Goal: Check status: Check status

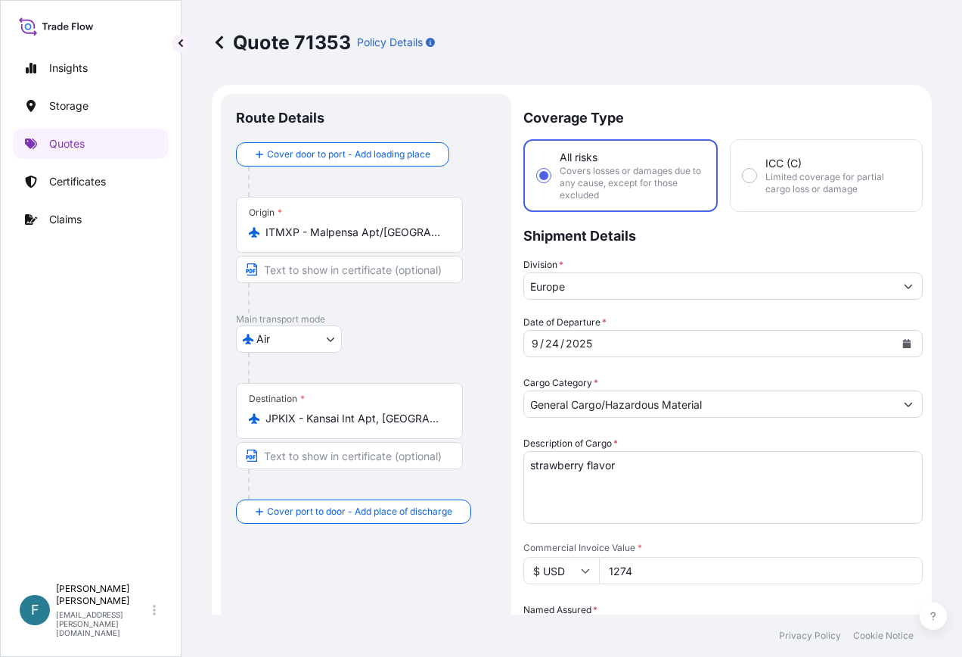
select select "Air"
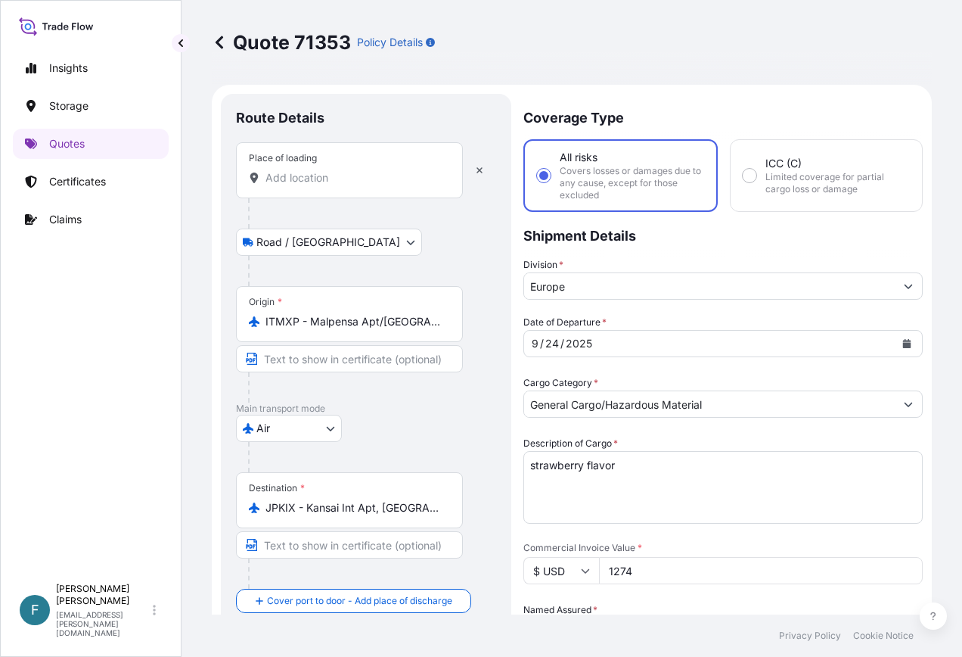
click at [352, 175] on input "Place of loading" at bounding box center [355, 177] width 179 height 15
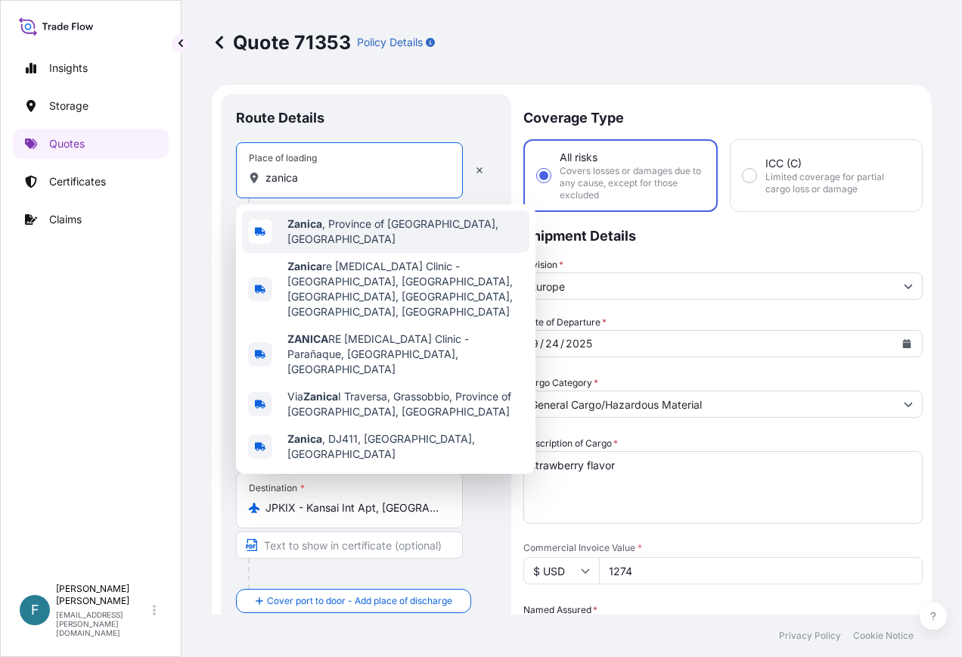
click at [364, 219] on div "[GEOGRAPHIC_DATA] , Province of [GEOGRAPHIC_DATA], [GEOGRAPHIC_DATA]" at bounding box center [385, 231] width 287 height 42
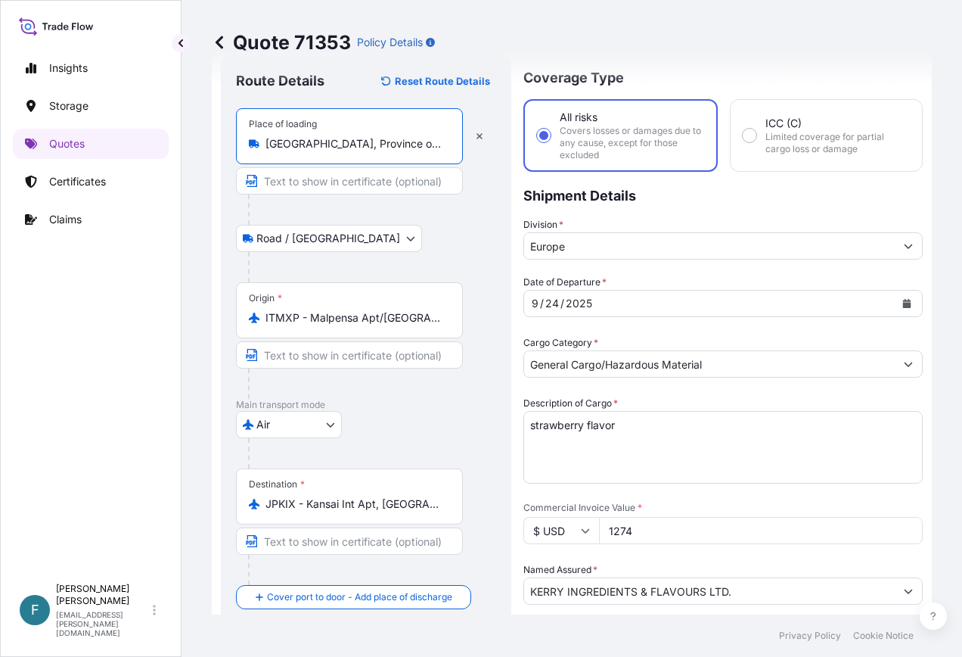
scroll to position [76, 0]
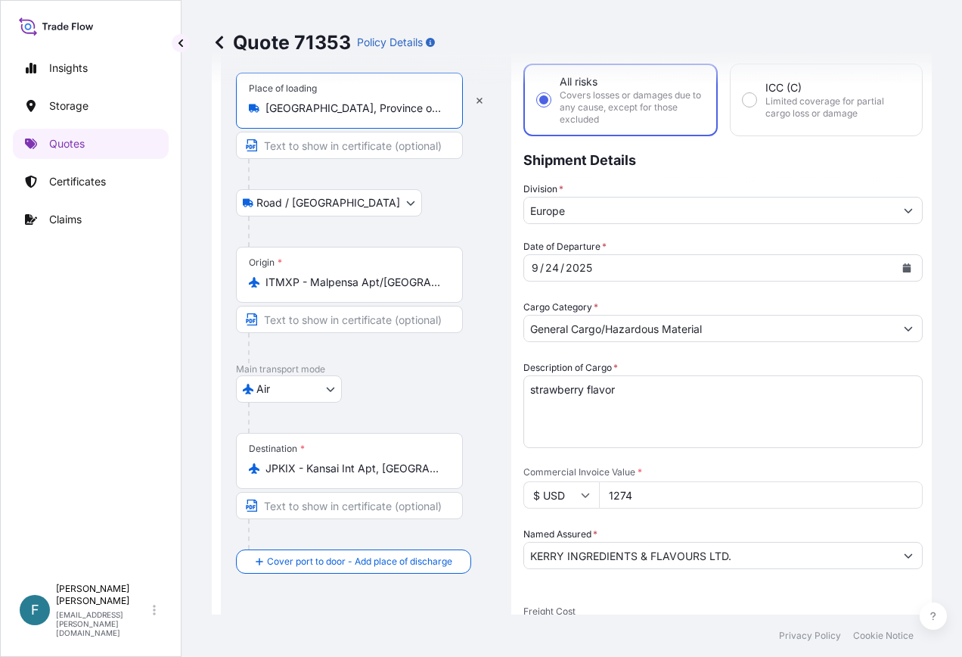
type input "[GEOGRAPHIC_DATA], Province of [GEOGRAPHIC_DATA], [GEOGRAPHIC_DATA]"
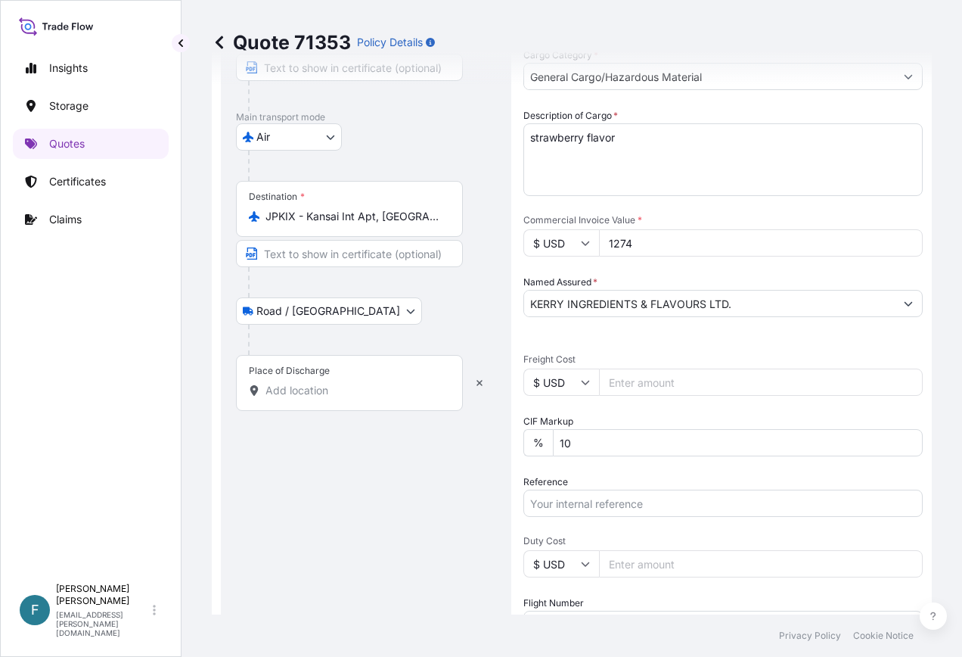
scroll to position [303, 0]
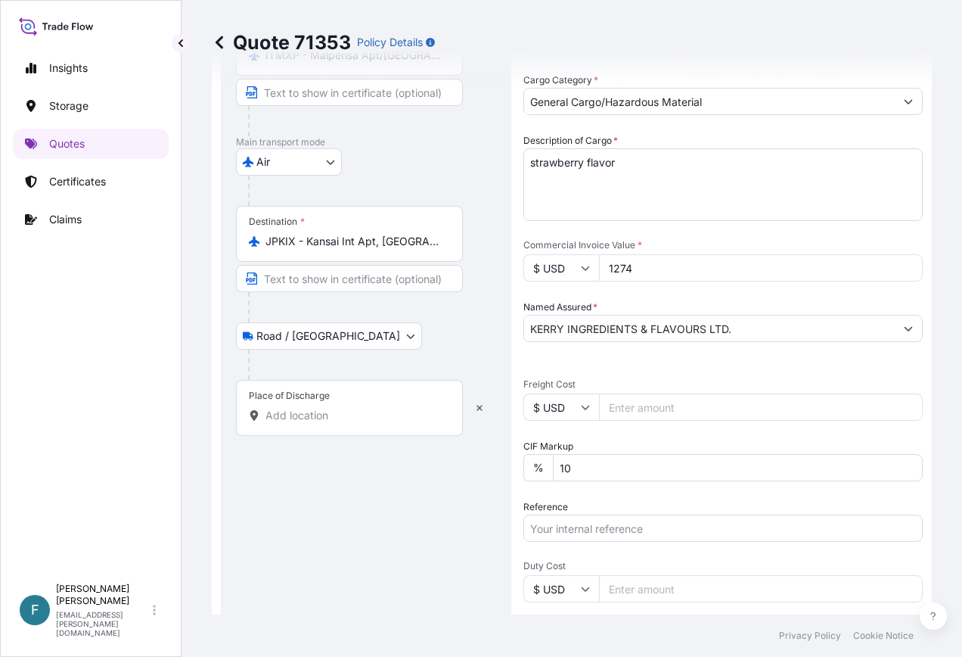
click at [377, 416] on input "Place of Discharge" at bounding box center [355, 415] width 179 height 15
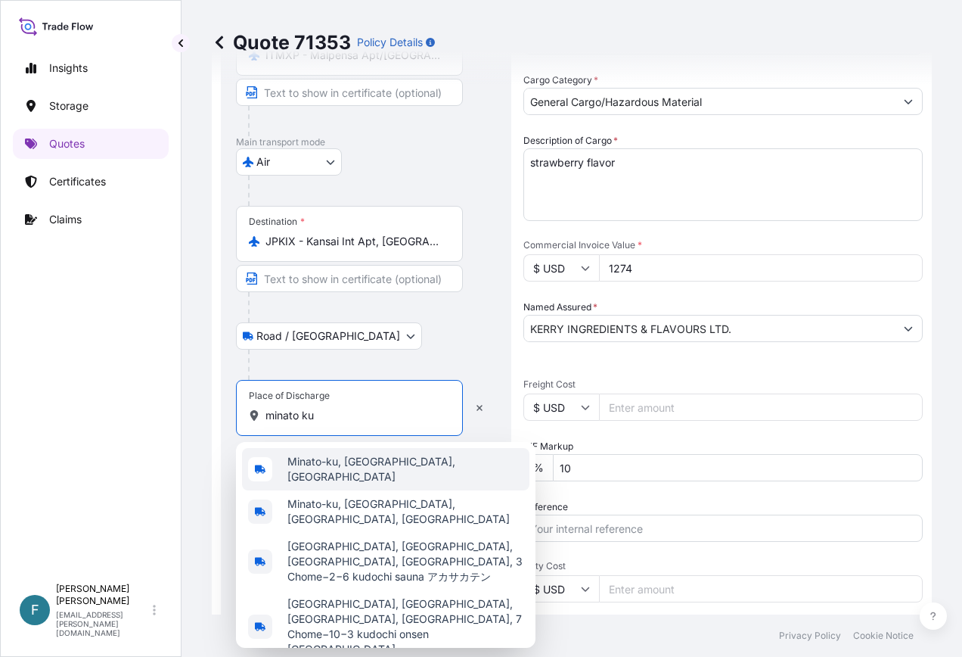
click at [375, 466] on span "Minato-ku, [GEOGRAPHIC_DATA], [GEOGRAPHIC_DATA]" at bounding box center [405, 469] width 236 height 30
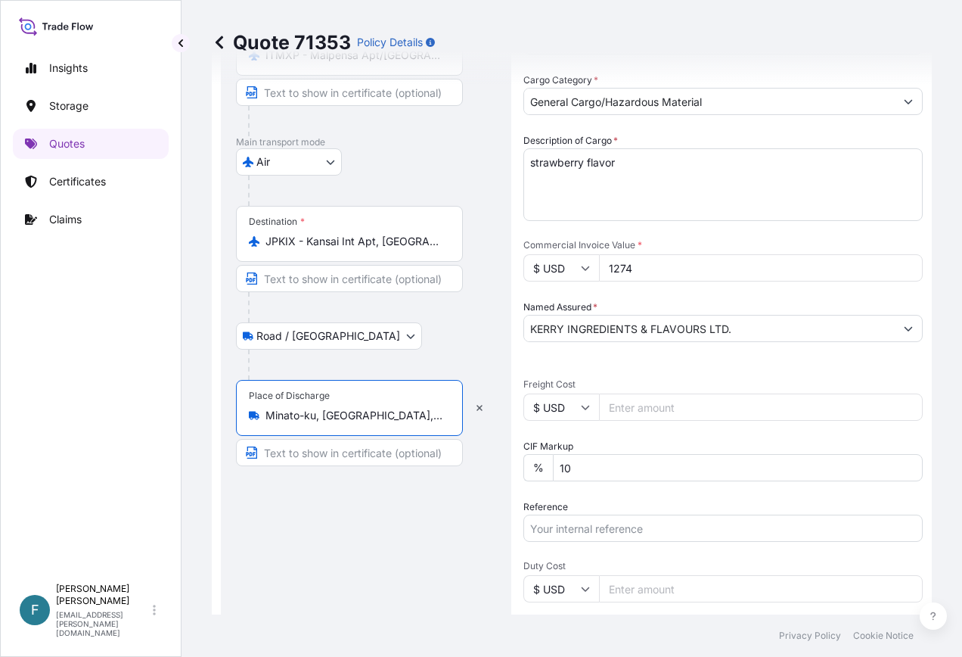
type input "Minato-ku, [GEOGRAPHIC_DATA], [GEOGRAPHIC_DATA]"
click at [405, 553] on div "Route Details Reset Route Details Place of loading [GEOGRAPHIC_DATA], [GEOGRAPH…" at bounding box center [366, 313] width 260 height 1014
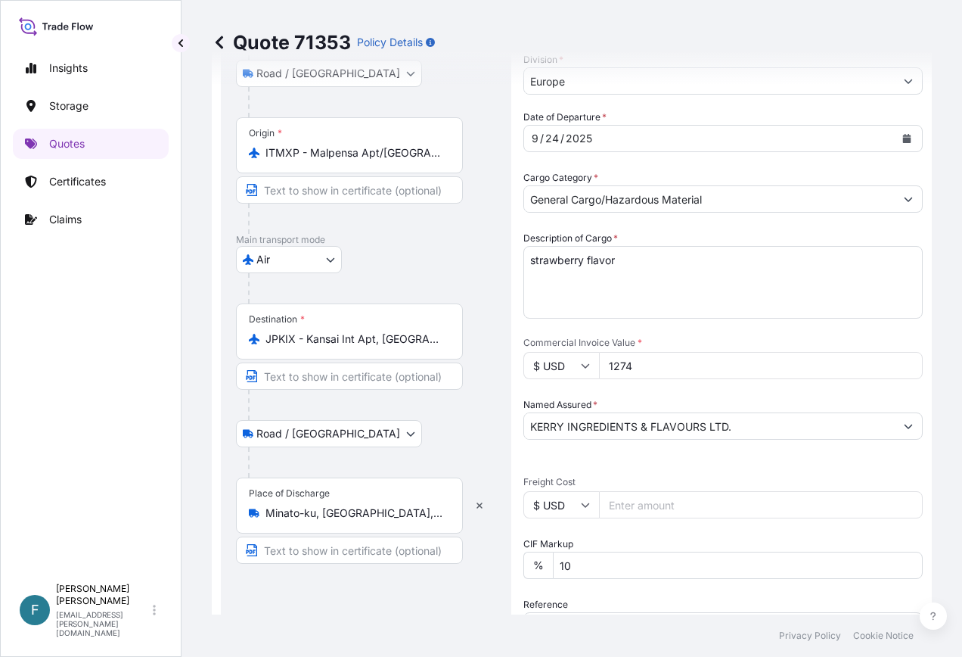
scroll to position [76, 0]
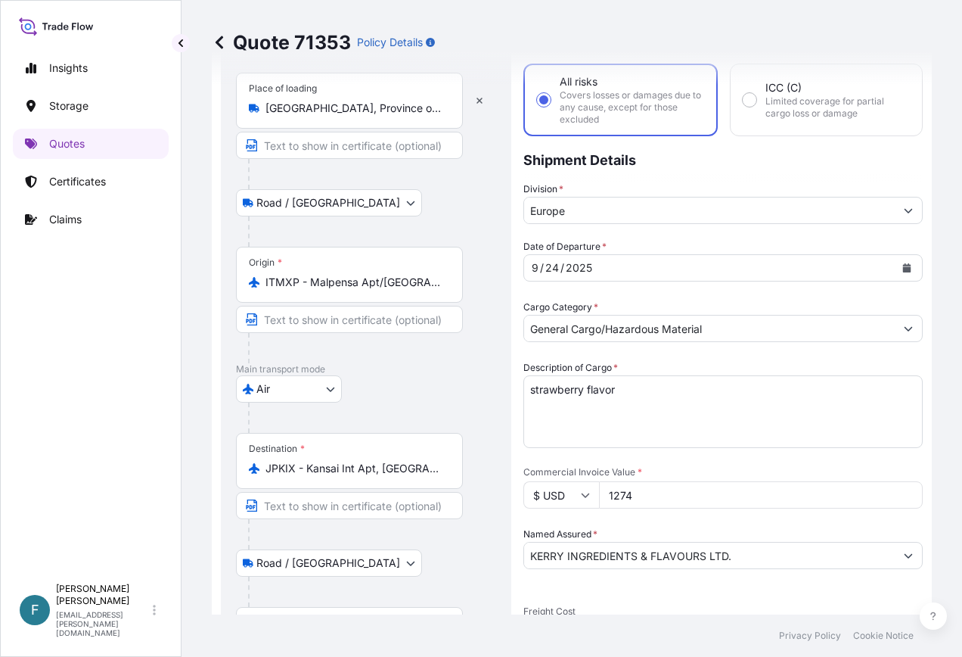
click at [677, 266] on div "[DATE]" at bounding box center [709, 267] width 371 height 27
click at [902, 264] on icon "Calendar" at bounding box center [906, 267] width 9 height 9
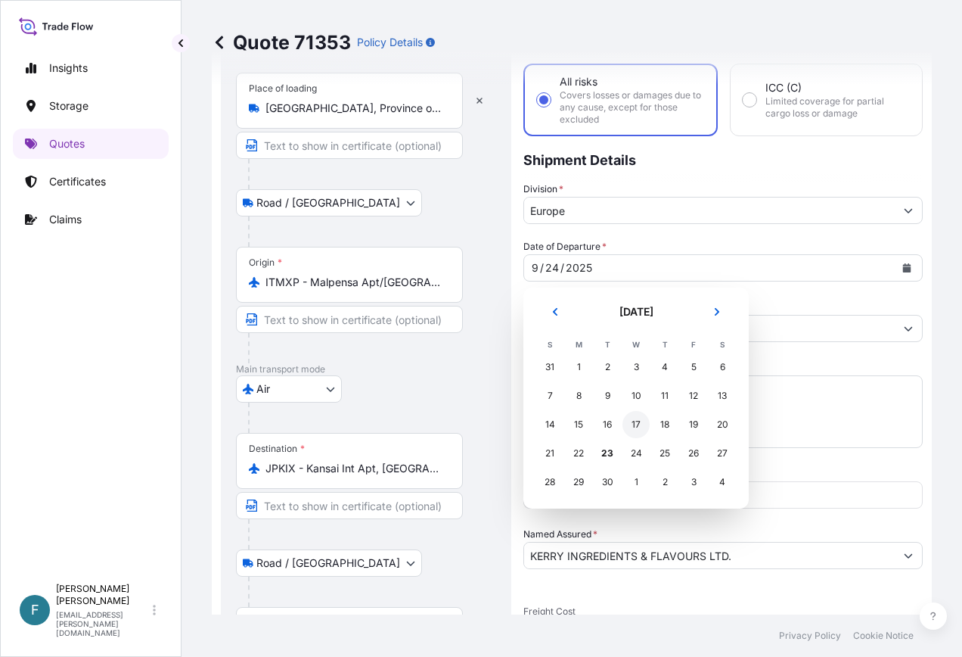
click at [640, 417] on div "17" at bounding box center [636, 424] width 27 height 27
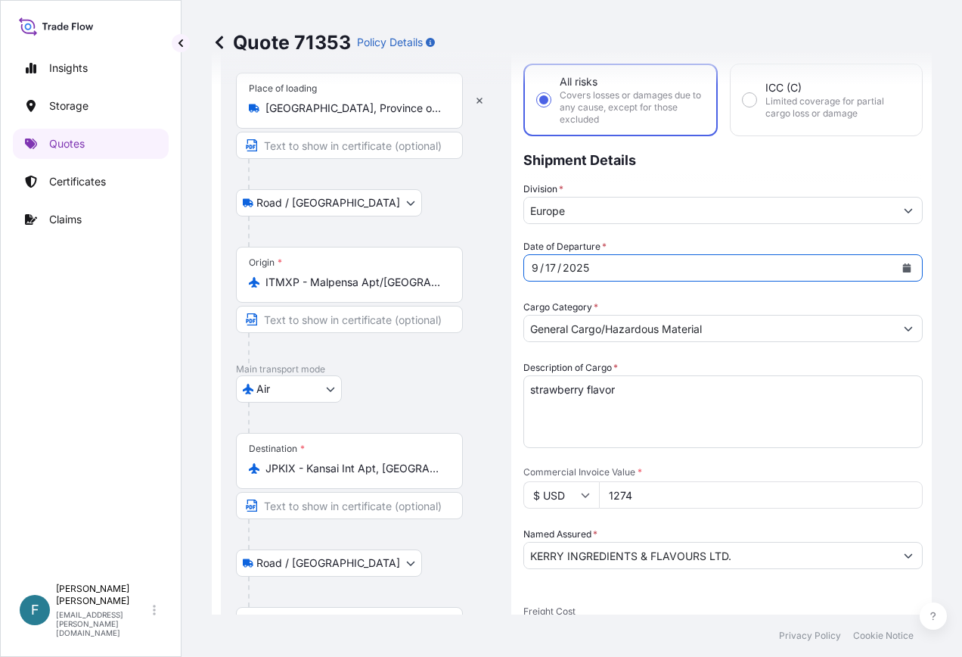
click at [939, 325] on div "Quote 71353 Policy Details Route Details Reset Route Details Place of loading […" at bounding box center [572, 307] width 781 height 614
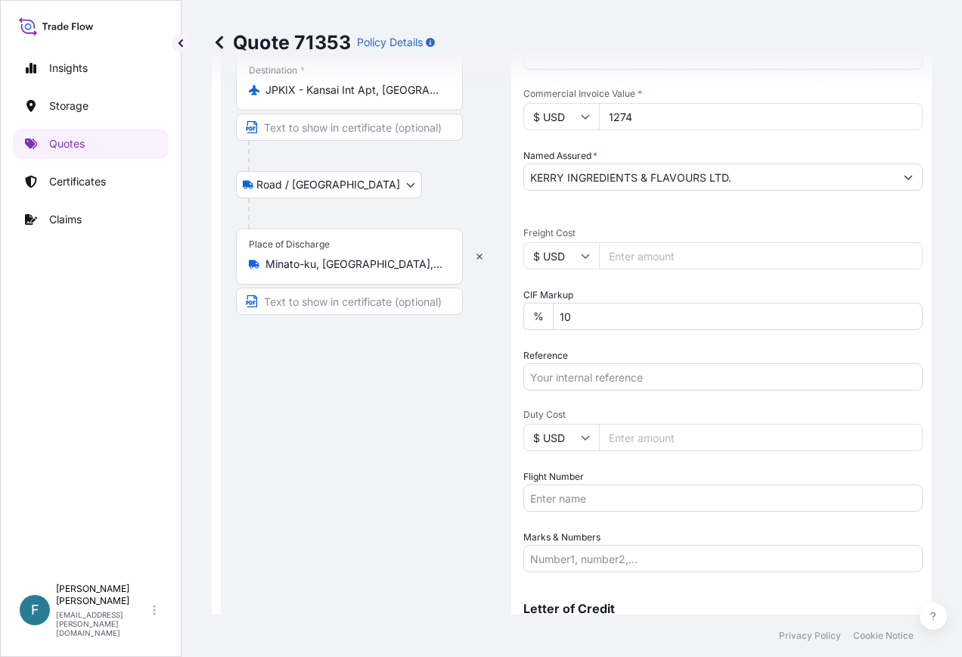
scroll to position [530, 0]
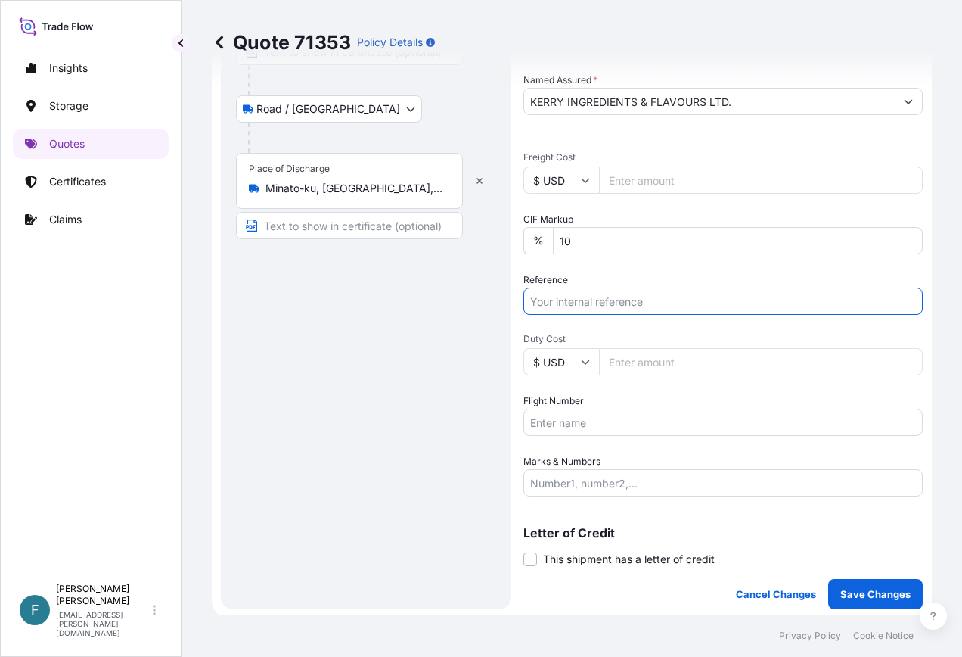
click at [668, 296] on input "Reference" at bounding box center [722, 300] width 399 height 27
click at [662, 311] on input "Reference" at bounding box center [722, 300] width 399 height 27
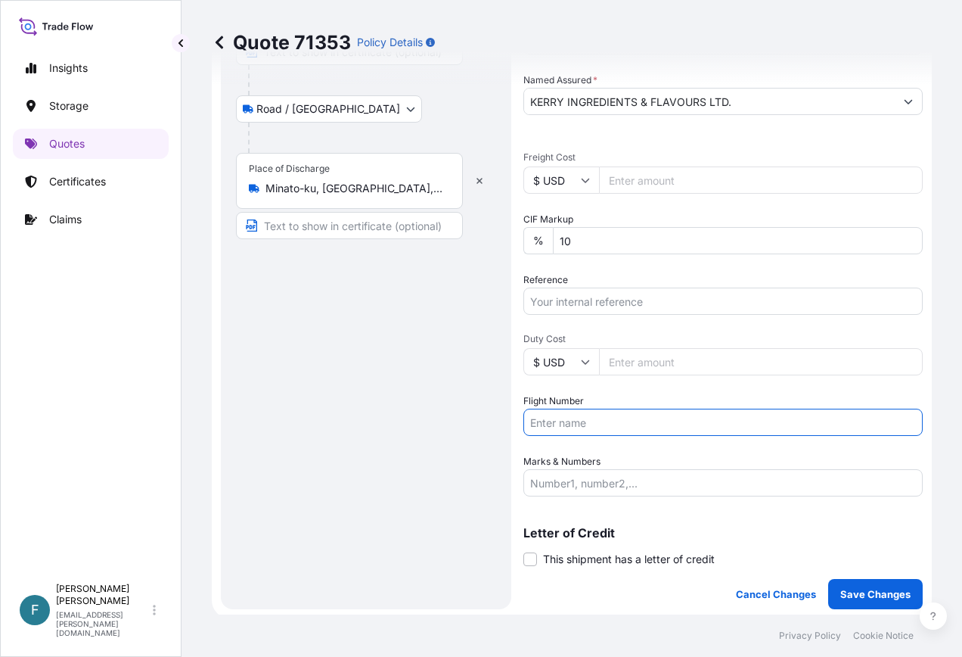
click at [604, 421] on input "Flight Number" at bounding box center [722, 422] width 399 height 27
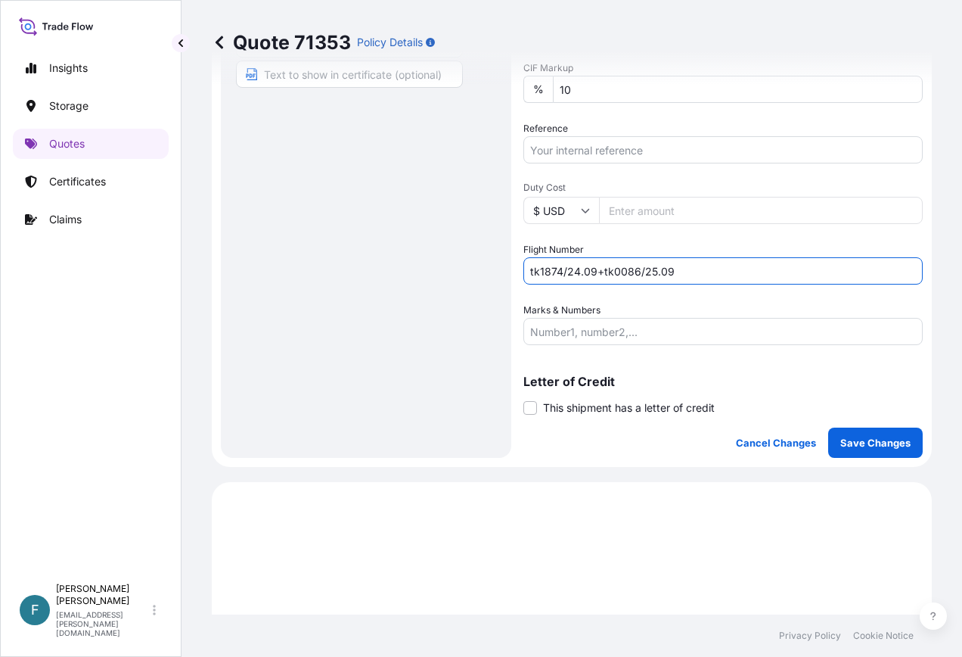
type input "tk1874/24.09+tk0086/25.09"
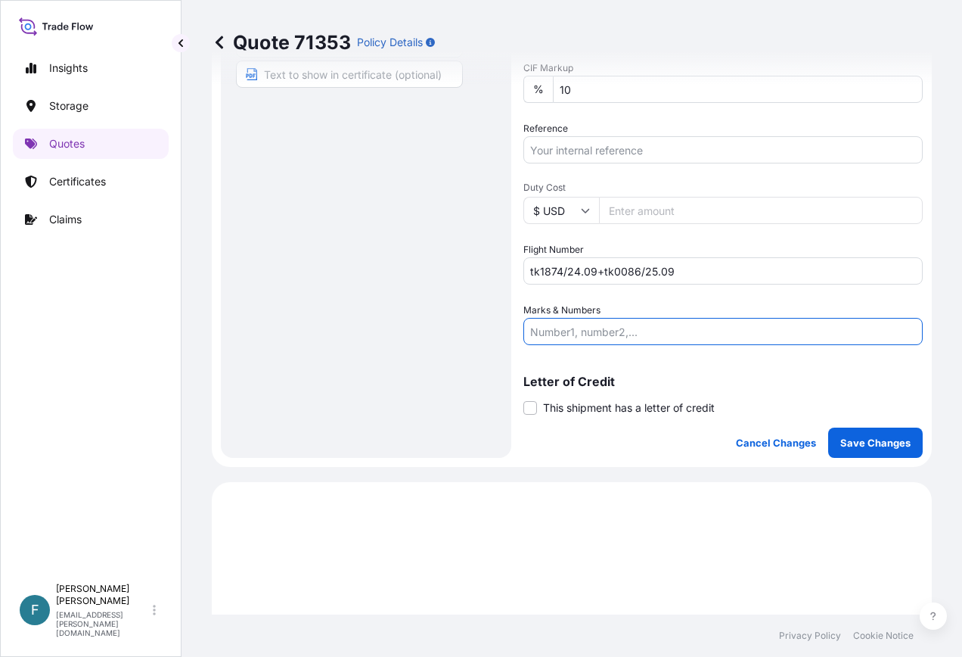
click at [679, 329] on input "Marks & Numbers" at bounding box center [722, 331] width 399 height 27
type input "814089155/2105526"
click at [840, 437] on p "Save Changes" at bounding box center [875, 442] width 70 height 15
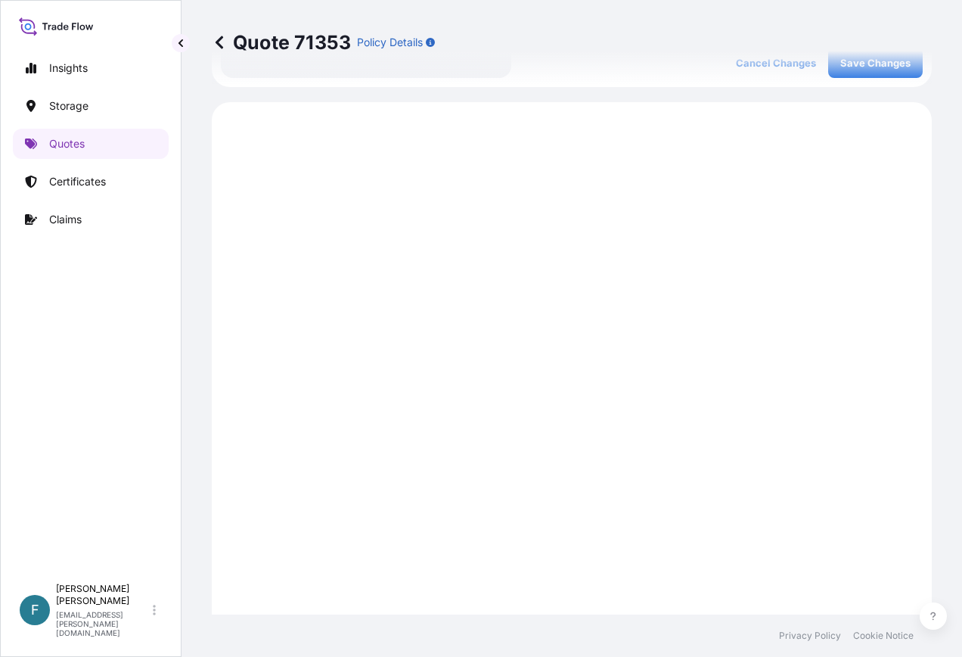
scroll to position [1087, 0]
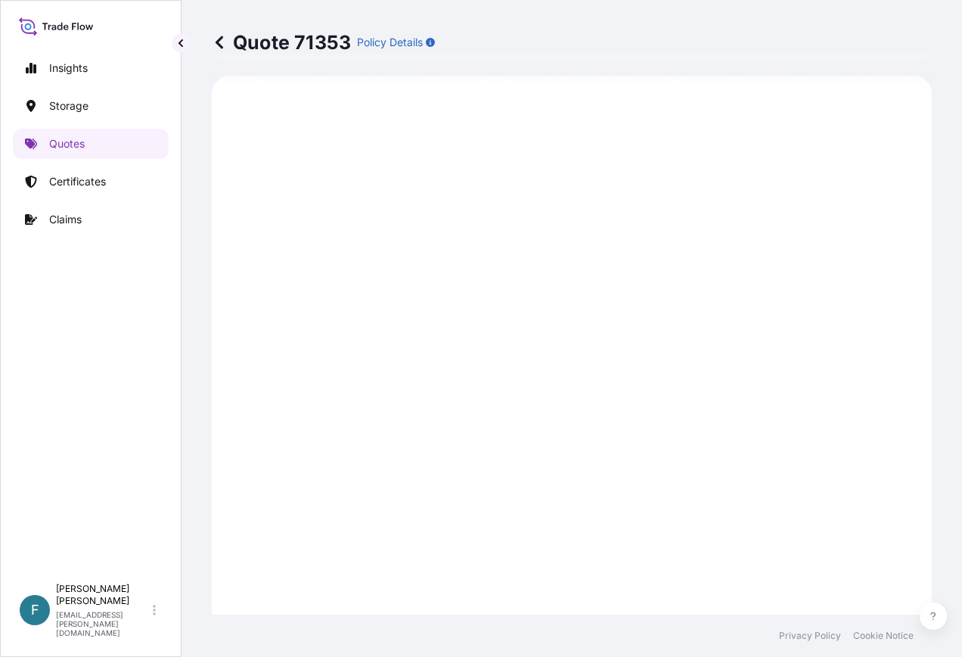
select select "Road / [GEOGRAPHIC_DATA]"
select select "Air"
select select "Road / [GEOGRAPHIC_DATA]"
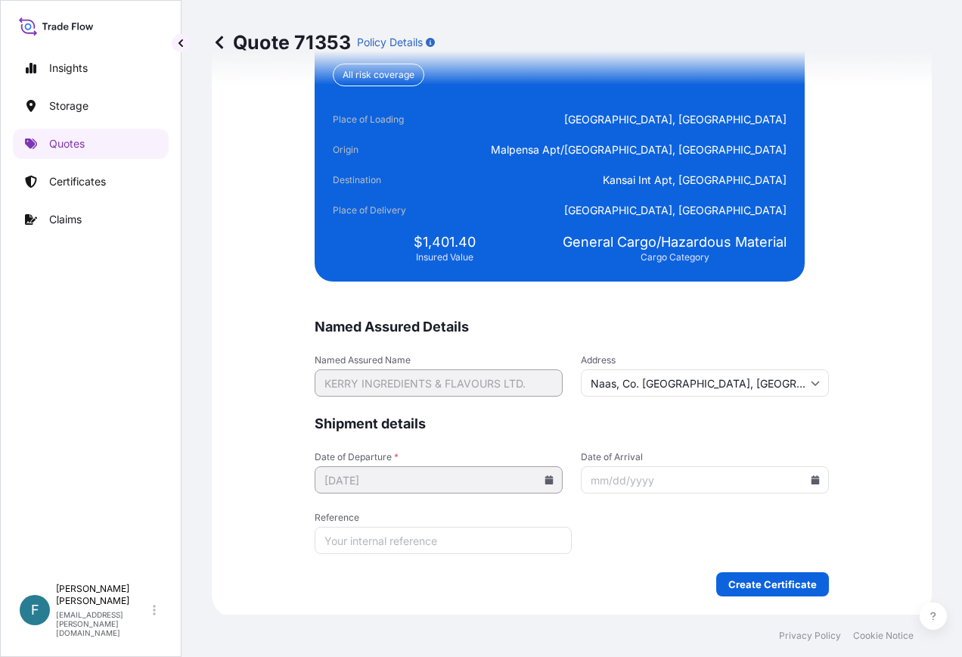
scroll to position [3687, 0]
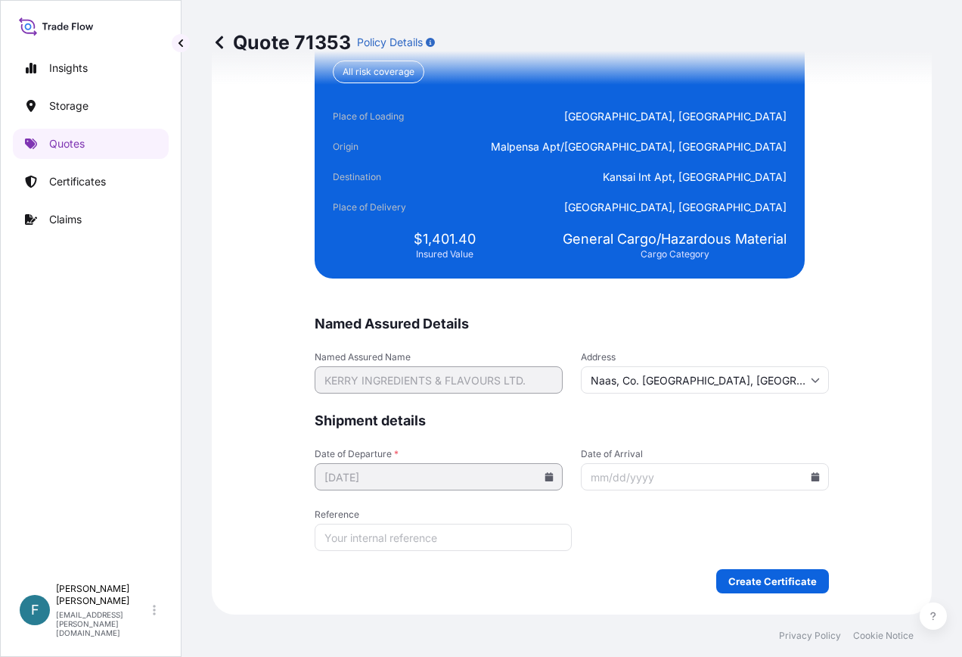
click at [718, 475] on input "Date of Arrival" at bounding box center [705, 476] width 248 height 27
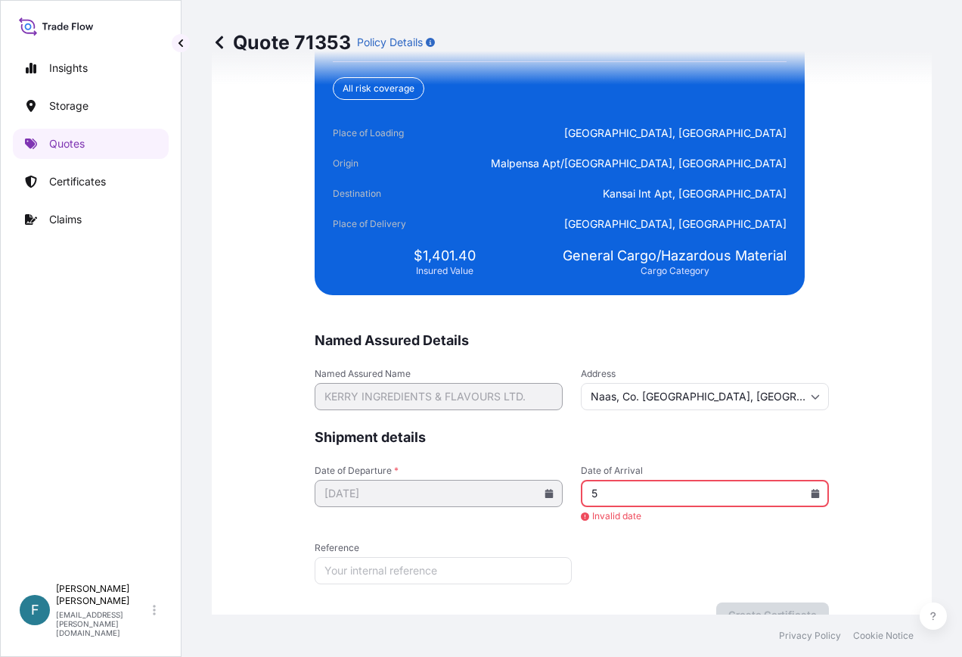
scroll to position [3704, 0]
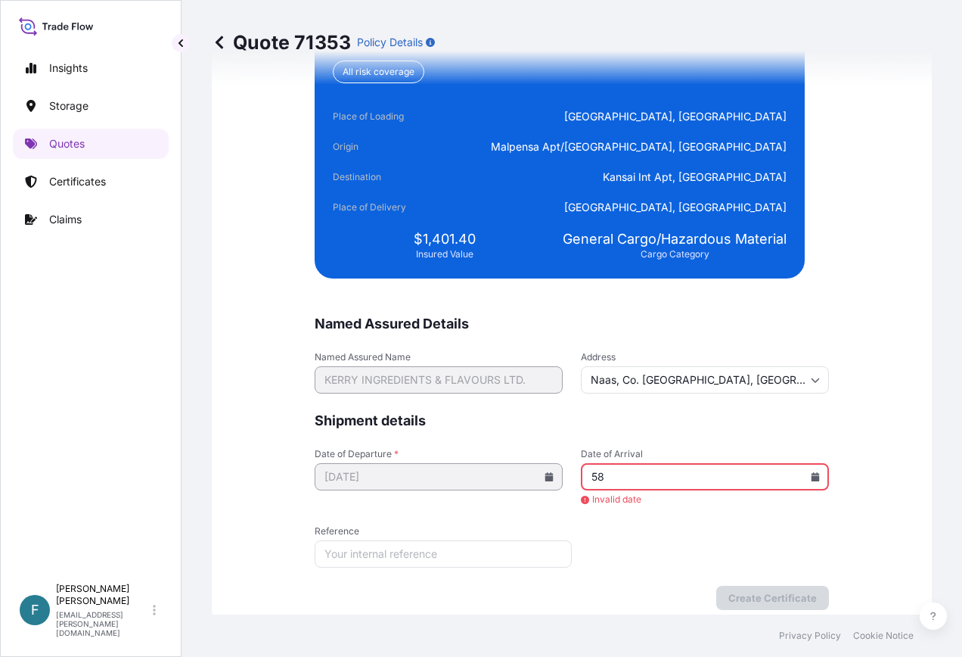
type input "5"
click at [803, 480] on input "25" at bounding box center [705, 476] width 248 height 27
click at [812, 476] on icon at bounding box center [816, 476] width 8 height 9
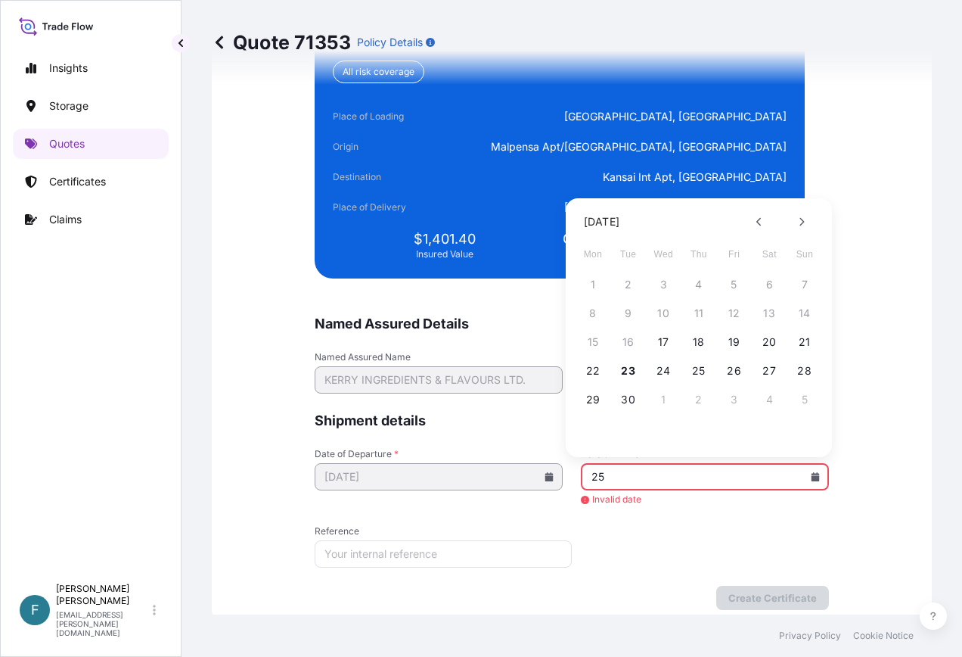
click at [685, 367] on div "22 23 24 25 26 27 28" at bounding box center [699, 370] width 242 height 27
click at [695, 368] on button "25" at bounding box center [699, 371] width 24 height 24
type input "[DATE]"
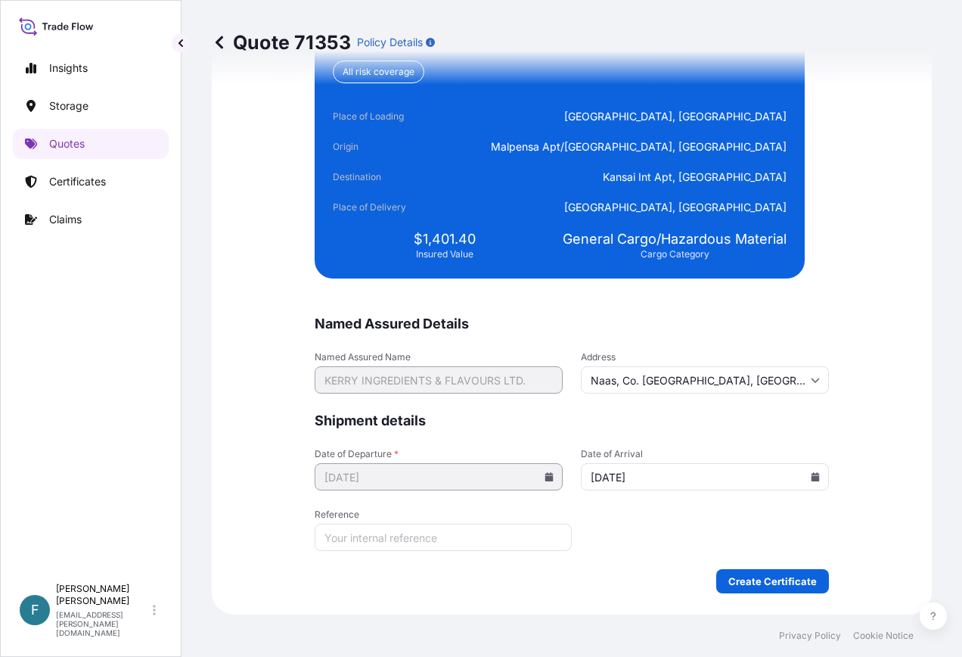
scroll to position [3687, 0]
click at [476, 538] on input "Reference" at bounding box center [443, 536] width 257 height 27
type input "1"
click at [614, 527] on form "Named Assured Details Named Assured Name [PERSON_NAME] & FLAVOURS LTD. Address …" at bounding box center [572, 454] width 514 height 278
click at [457, 533] on input "Reference" at bounding box center [443, 536] width 257 height 27
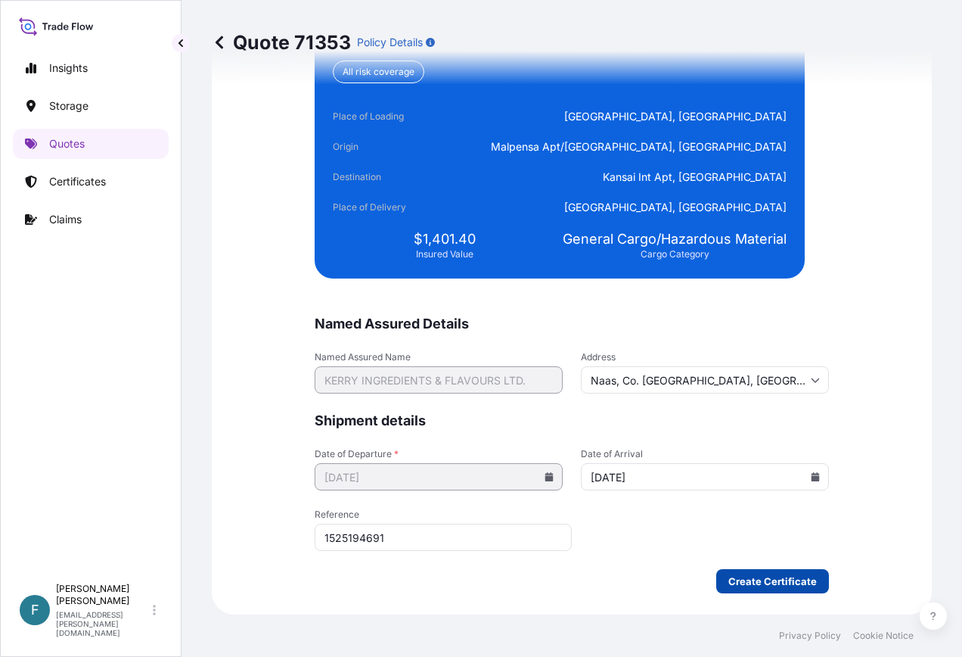
type input "1525194691"
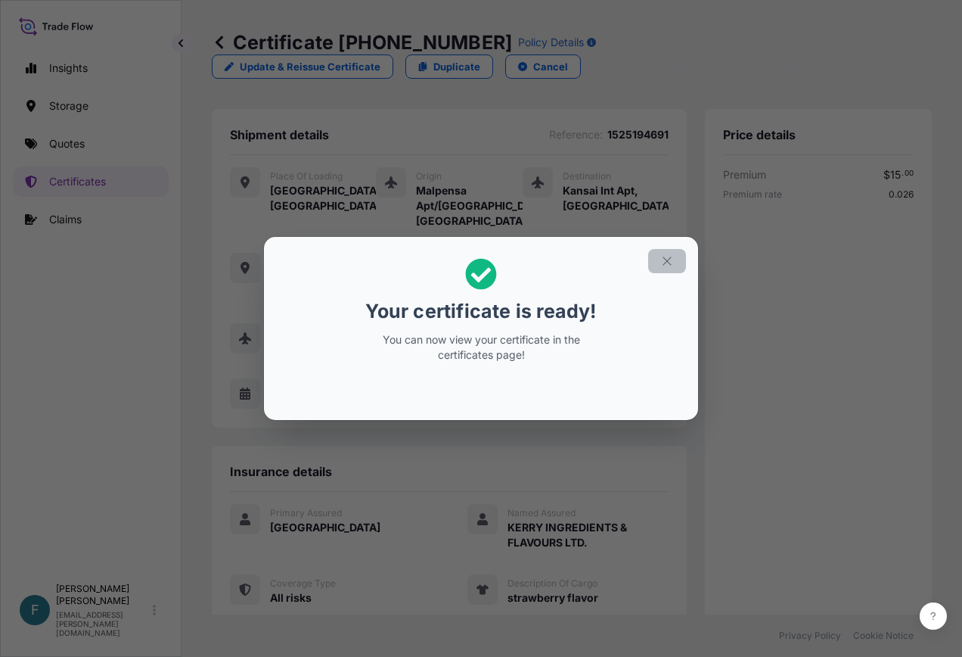
click at [672, 262] on icon "button" at bounding box center [667, 261] width 14 height 14
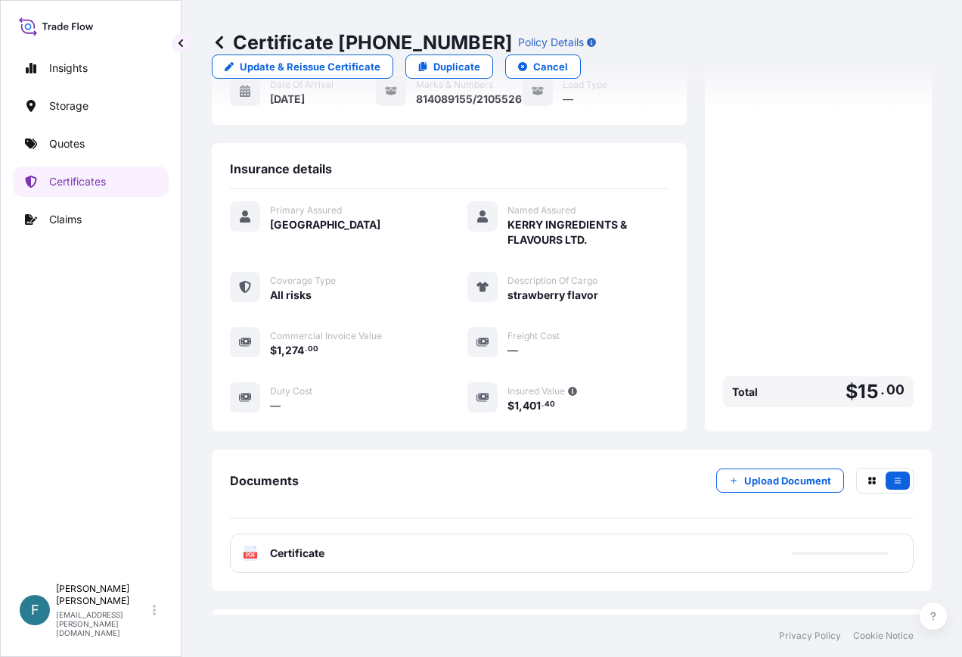
scroll to position [319, 0]
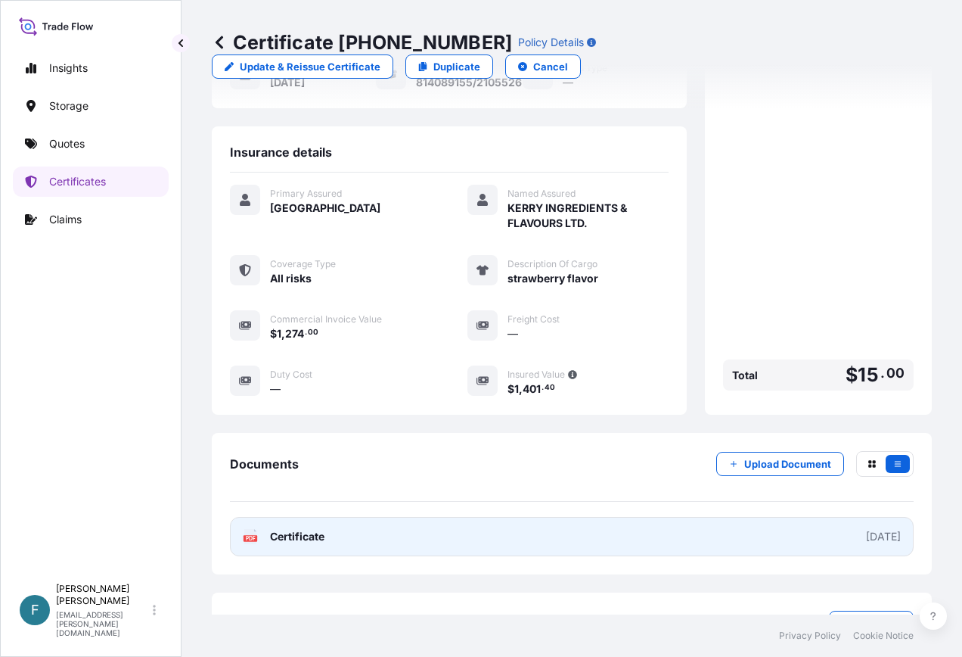
click at [839, 517] on link "PDF Certificate [DATE]" at bounding box center [572, 536] width 684 height 39
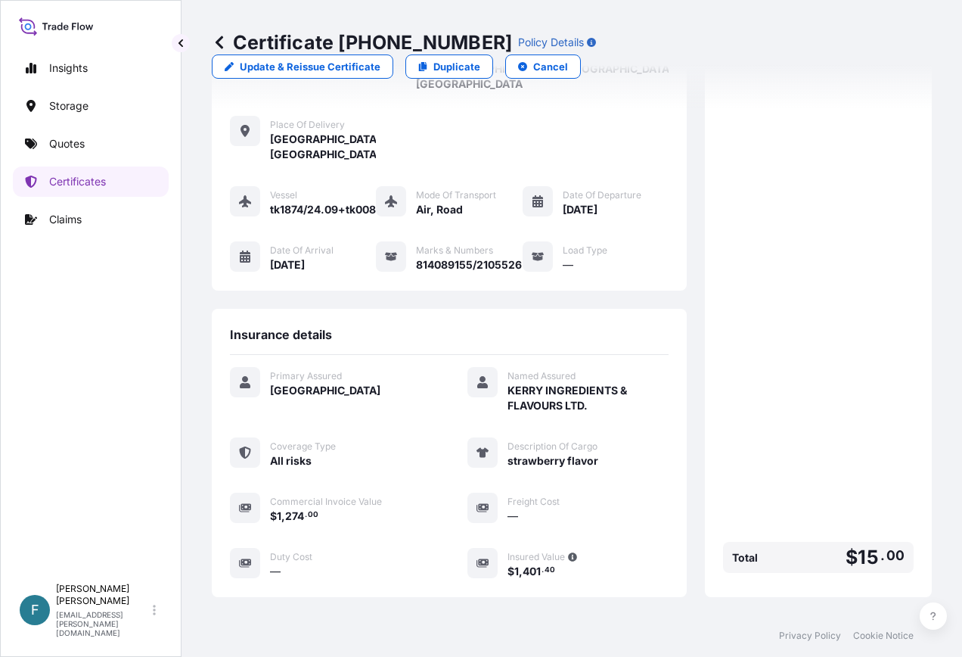
scroll to position [0, 0]
